Goal: Use online tool/utility: Utilize a website feature to perform a specific function

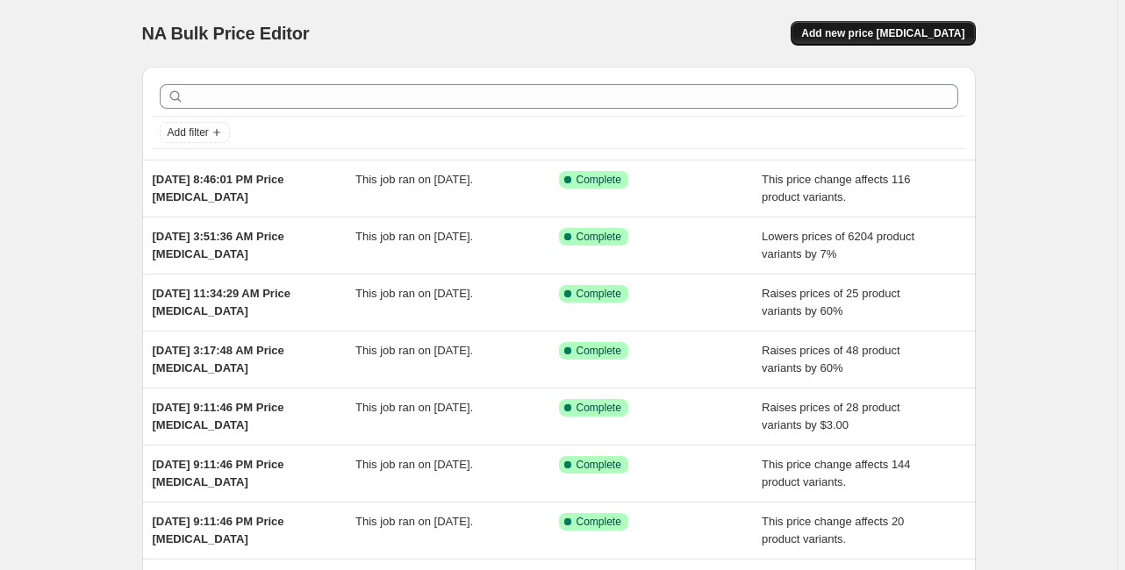
click at [935, 34] on span "Add new price [MEDICAL_DATA]" at bounding box center [882, 33] width 163 height 14
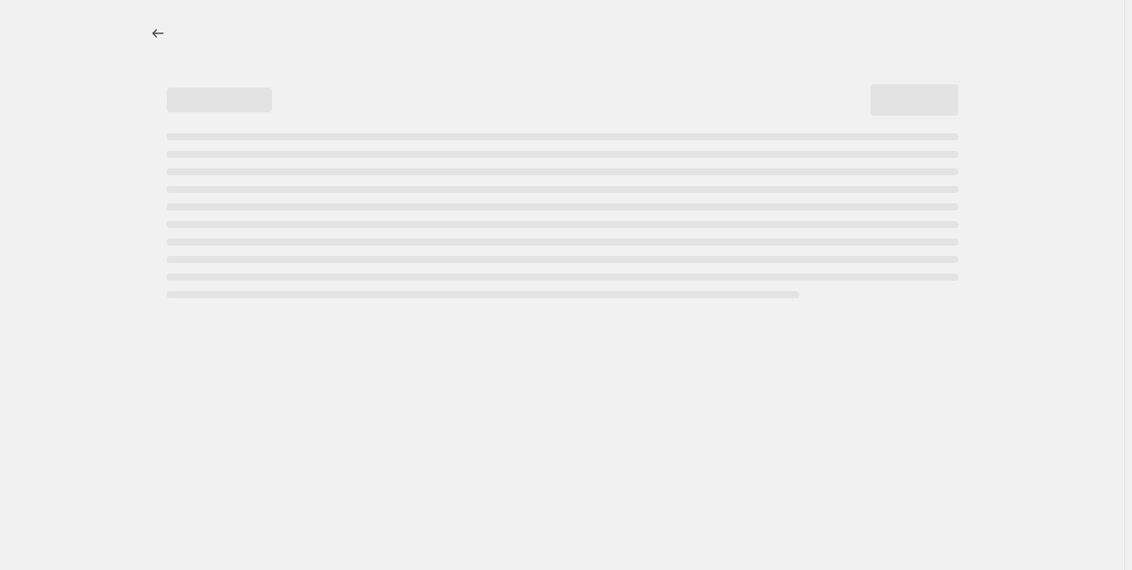
select select "percentage"
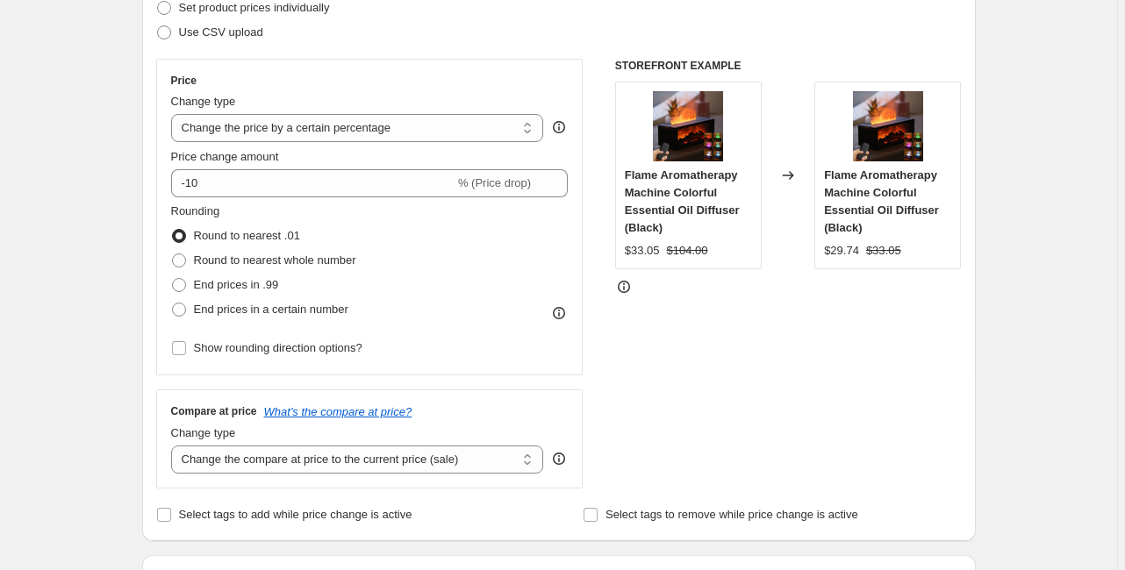
scroll to position [140, 0]
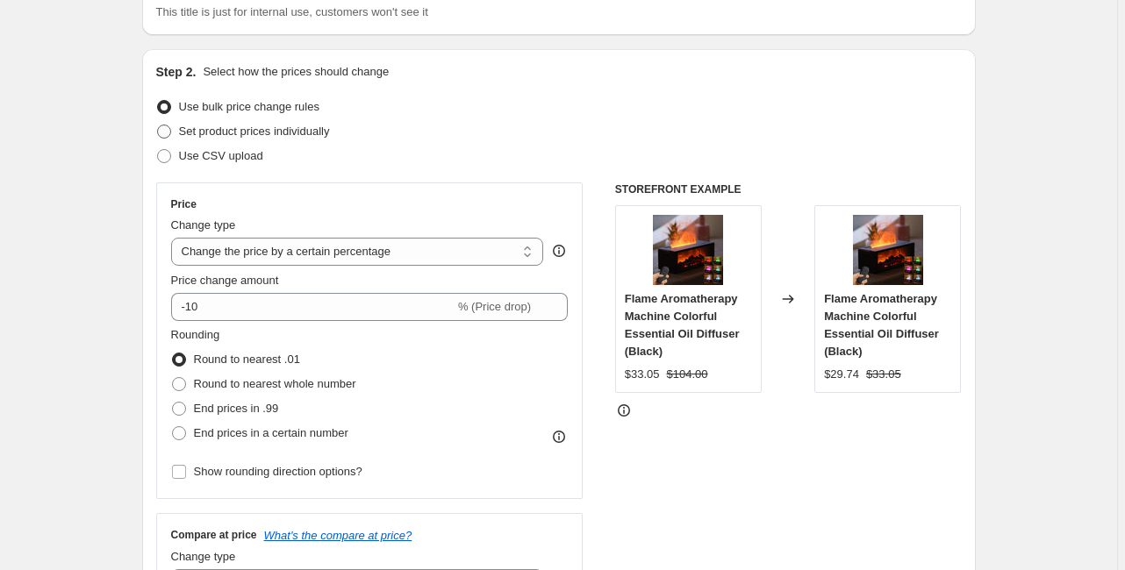
click at [261, 135] on span "Set product prices individually" at bounding box center [254, 131] width 151 height 13
click at [158, 126] on input "Set product prices individually" at bounding box center [157, 125] width 1 height 1
radio input "true"
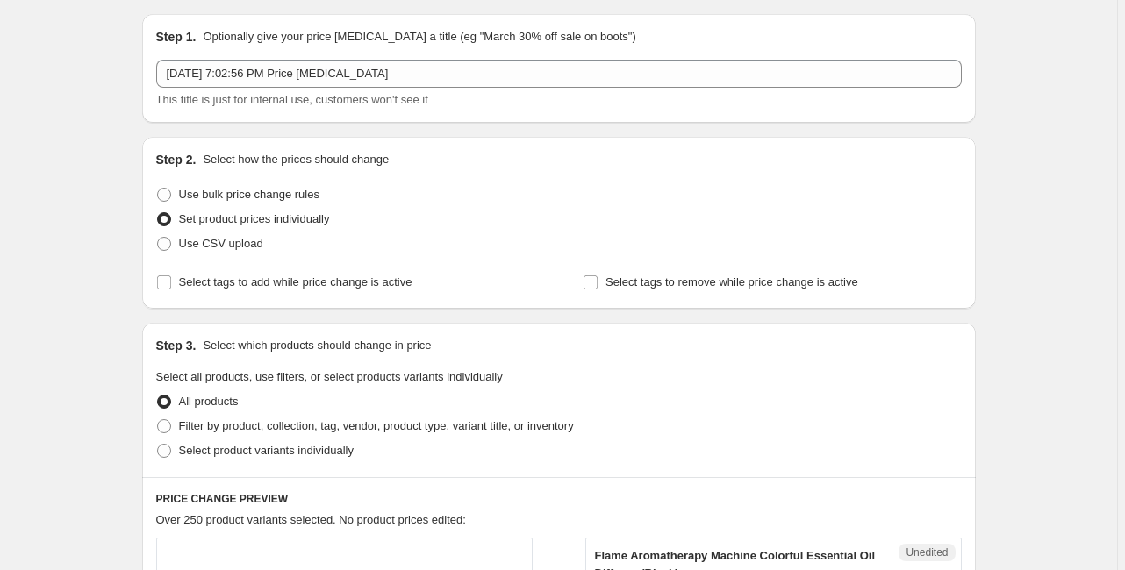
scroll to position [0, 0]
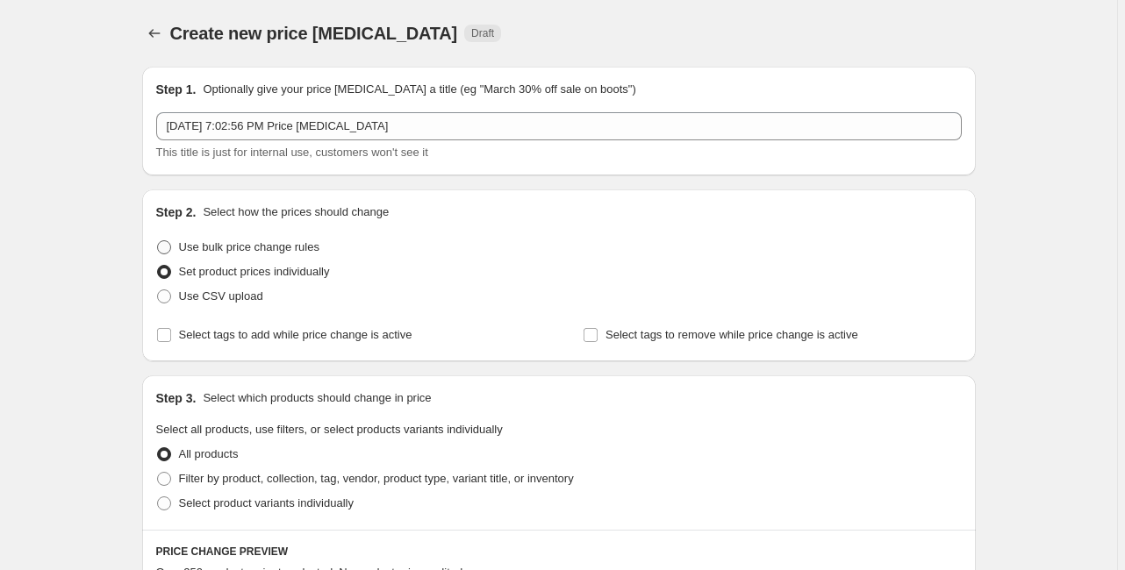
click at [249, 252] on span "Use bulk price change rules" at bounding box center [249, 246] width 140 height 13
click at [158, 241] on input "Use bulk price change rules" at bounding box center [157, 240] width 1 height 1
radio input "true"
select select "percentage"
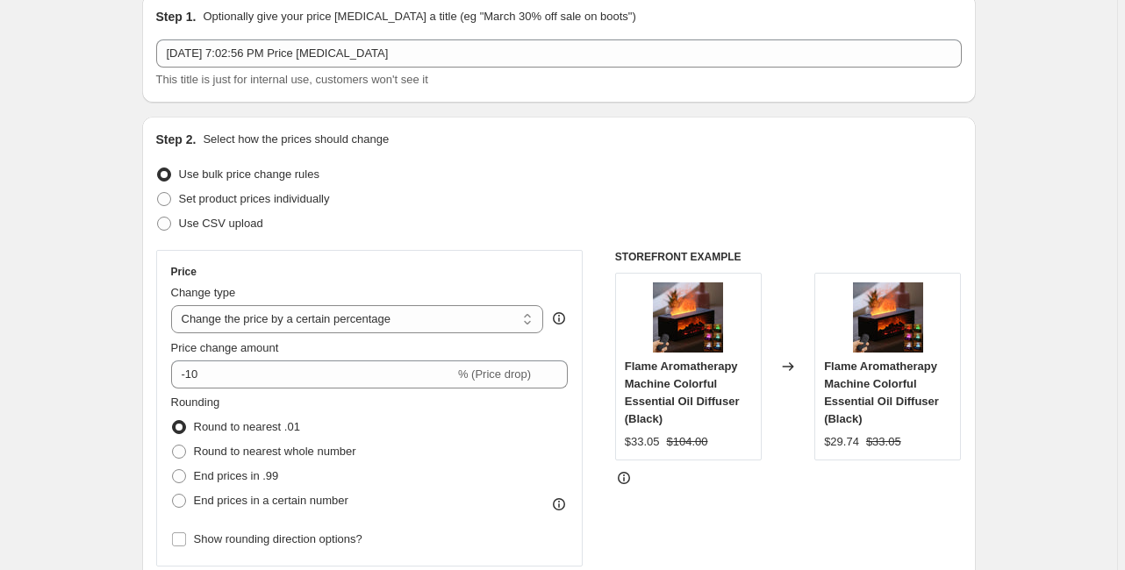
scroll to position [211, 0]
